Goal: Information Seeking & Learning: Learn about a topic

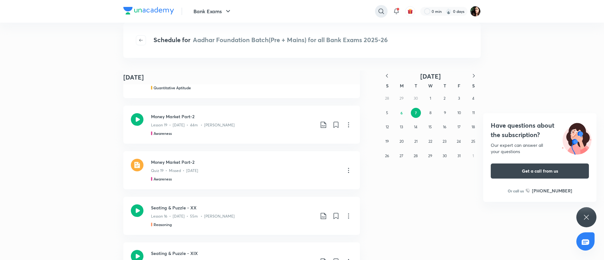
click at [380, 12] on icon at bounding box center [381, 12] width 8 height 8
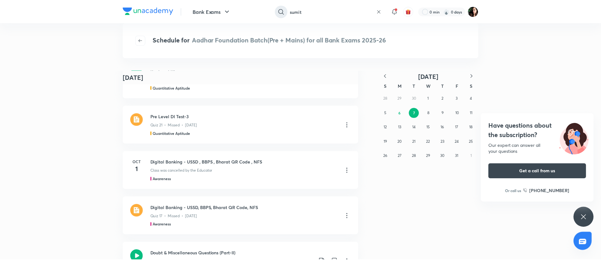
scroll to position [1873, 0]
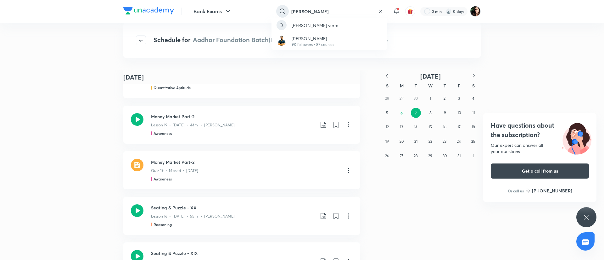
type input "sumit kumar vermA"
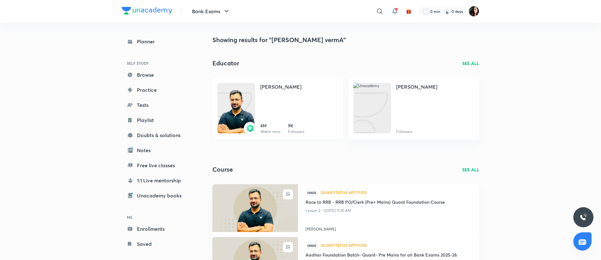
click at [231, 103] on img at bounding box center [236, 114] width 38 height 50
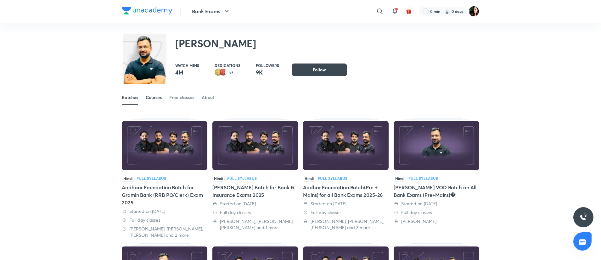
click at [158, 92] on link "Courses" at bounding box center [154, 97] width 16 height 15
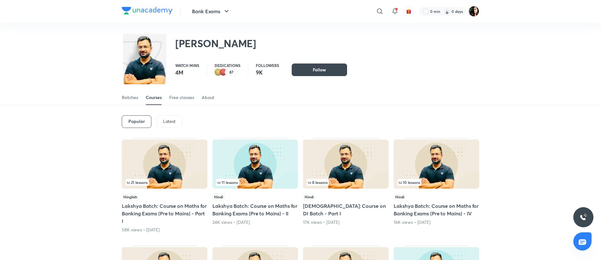
click at [166, 122] on p "Latest" at bounding box center [169, 121] width 13 height 5
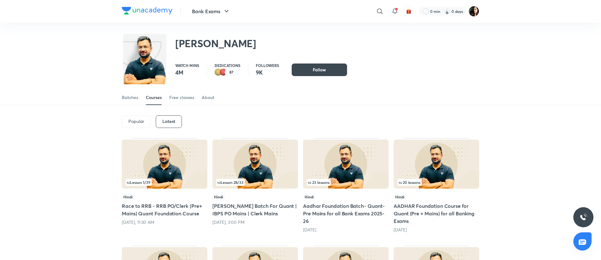
click at [233, 160] on img at bounding box center [255, 164] width 86 height 49
click at [179, 156] on img at bounding box center [165, 164] width 86 height 49
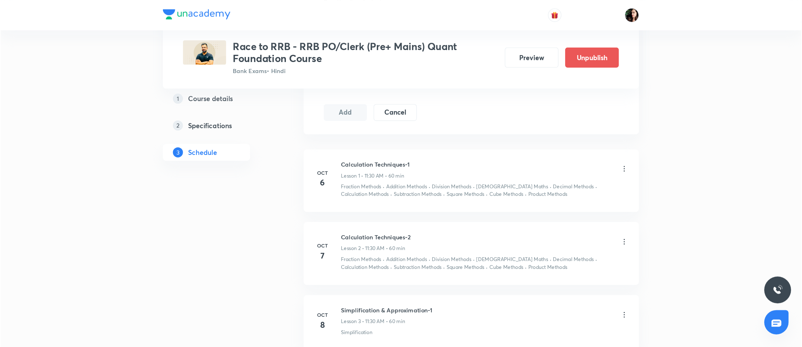
scroll to position [318, 0]
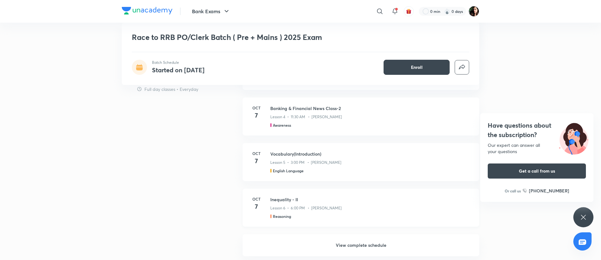
scroll to position [389, 0]
click at [348, 241] on h6 "View complete schedule" at bounding box center [360, 246] width 236 height 22
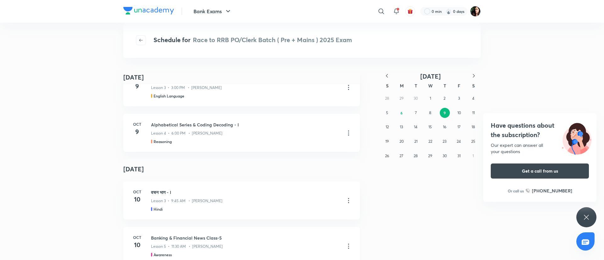
scroll to position [635, 0]
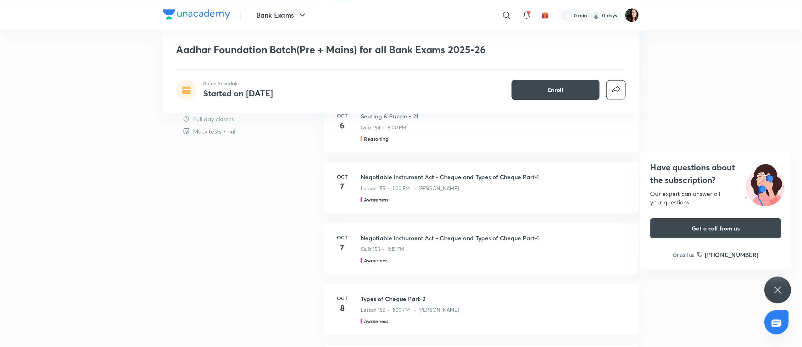
scroll to position [646, 0]
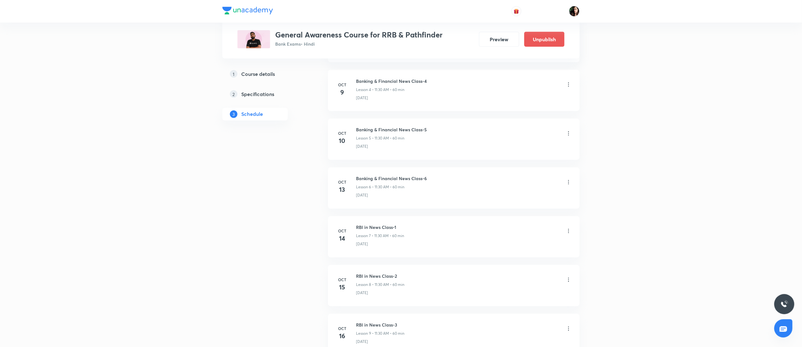
scroll to position [514, 0]
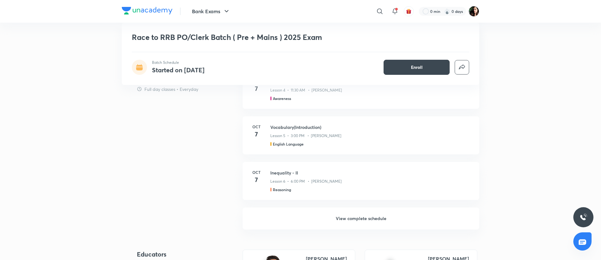
scroll to position [439, 0]
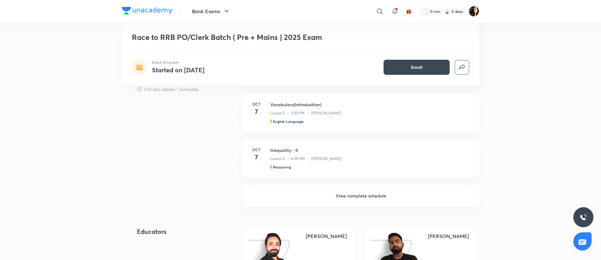
click at [352, 195] on h6 "View complete schedule" at bounding box center [360, 196] width 236 height 22
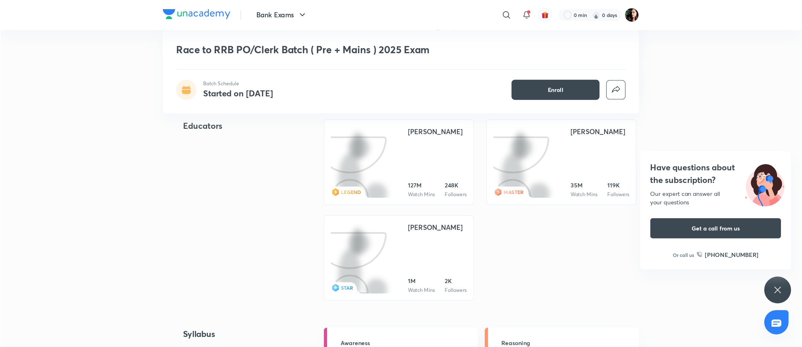
scroll to position [576, 0]
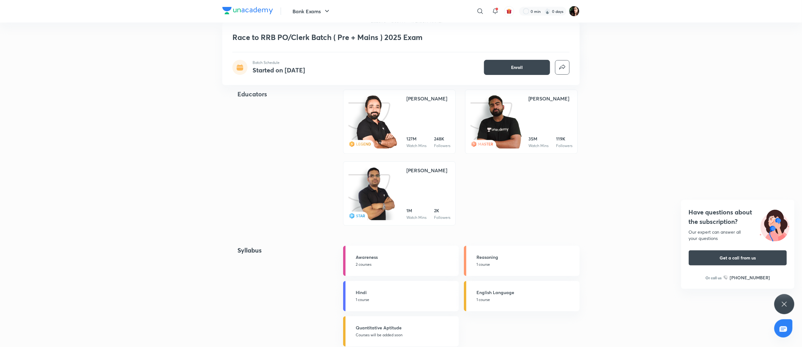
click at [600, 260] on div "Have questions about the subscription? Our expert can answer all your questions…" at bounding box center [784, 304] width 20 height 20
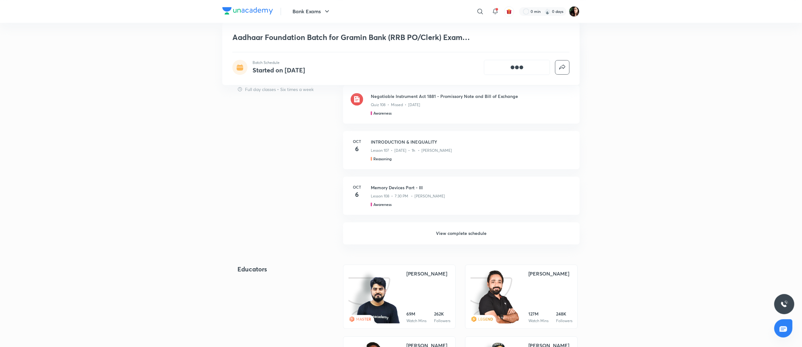
click at [452, 231] on h6 "View complete schedule" at bounding box center [461, 233] width 236 height 22
click at [452, 230] on h6 "View complete schedule" at bounding box center [461, 233] width 236 height 22
click at [464, 230] on h6 "View complete schedule" at bounding box center [461, 233] width 236 height 22
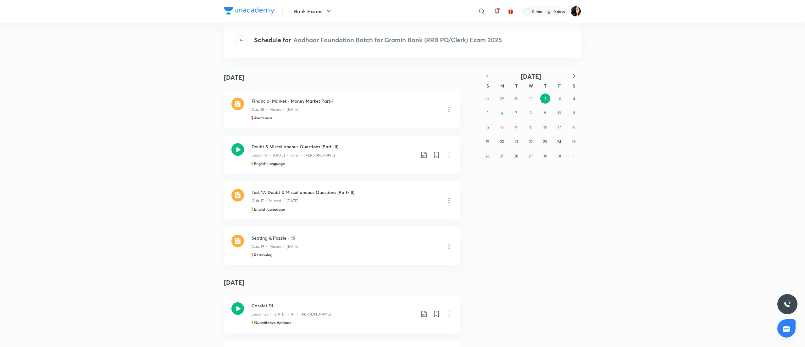
click at [486, 78] on icon "button" at bounding box center [487, 76] width 6 height 6
click at [486, 76] on icon "button" at bounding box center [487, 76] width 6 height 6
click at [572, 77] on icon "button" at bounding box center [574, 76] width 6 height 6
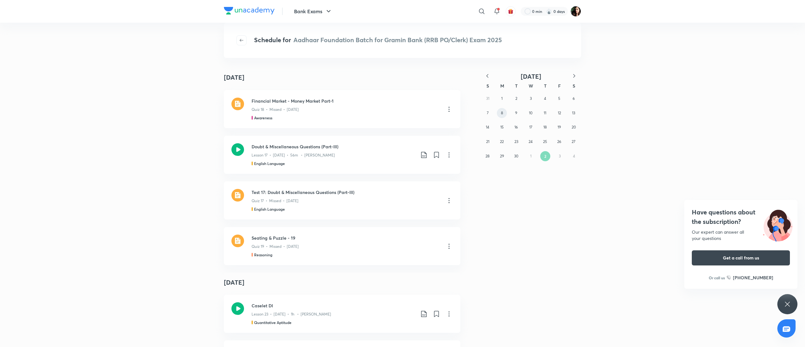
click at [506, 115] on button "8" at bounding box center [502, 113] width 10 height 10
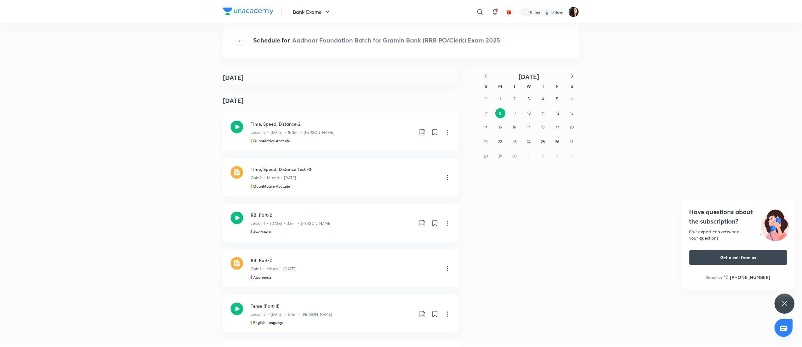
scroll to position [276, 0]
click at [445, 220] on icon at bounding box center [449, 220] width 8 height 8
click at [423, 235] on li "Go to course page" at bounding box center [412, 235] width 72 height 12
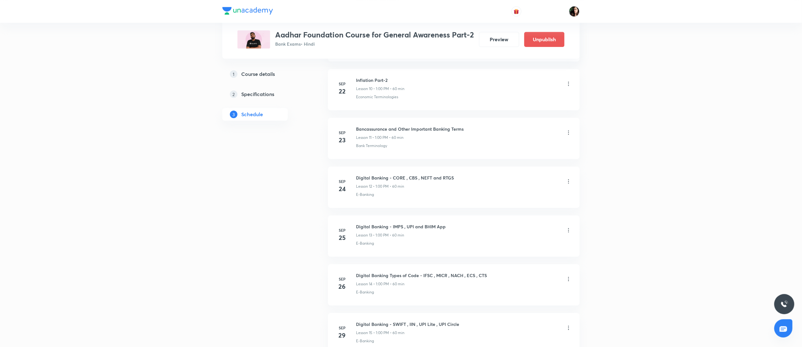
scroll to position [516, 0]
